Goal: Task Accomplishment & Management: Use online tool/utility

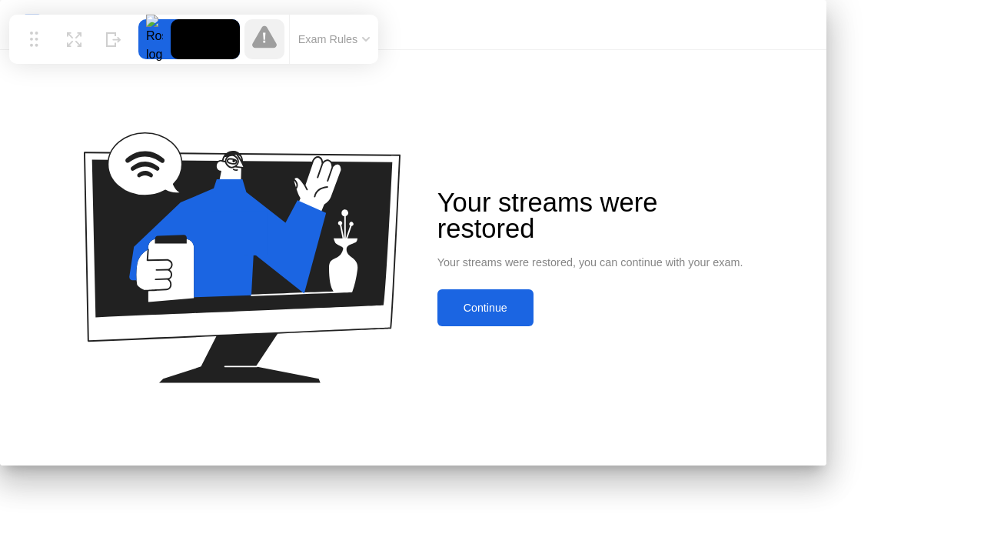
click at [529, 314] on div "Continue" at bounding box center [485, 307] width 87 height 12
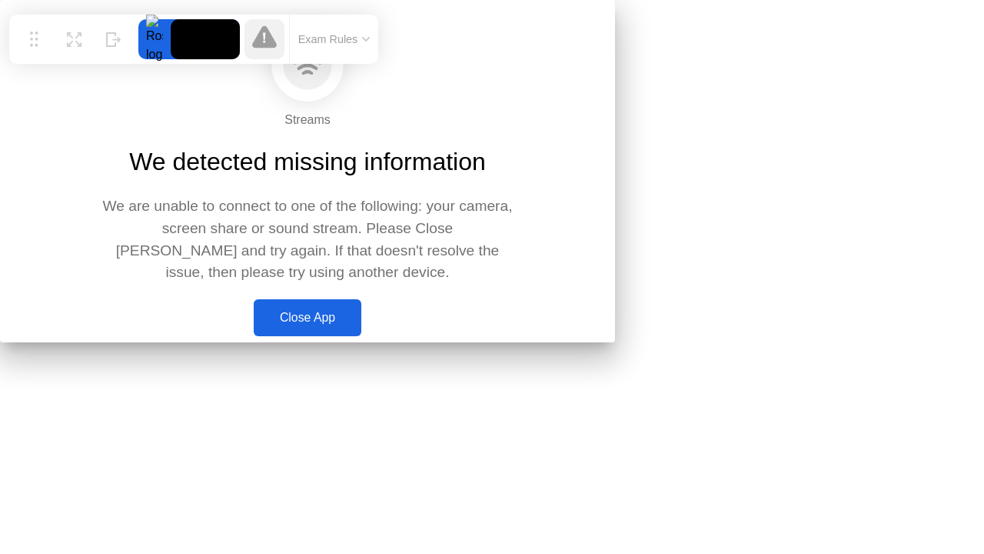
click at [361, 336] on button "Close App" at bounding box center [308, 317] width 108 height 37
